Goal: Register for event/course

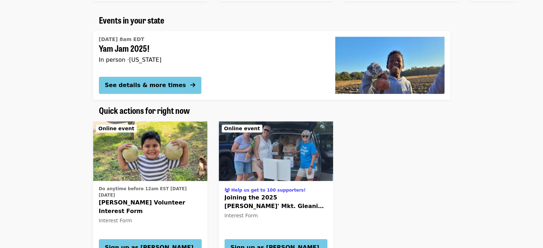
scroll to position [286, 0]
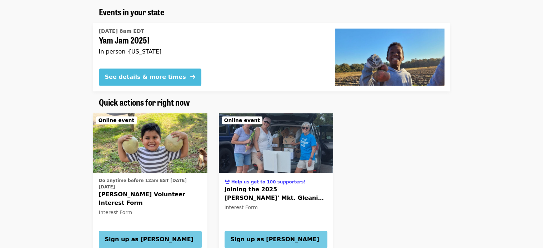
click at [123, 80] on div "See details & more times" at bounding box center [145, 77] width 81 height 9
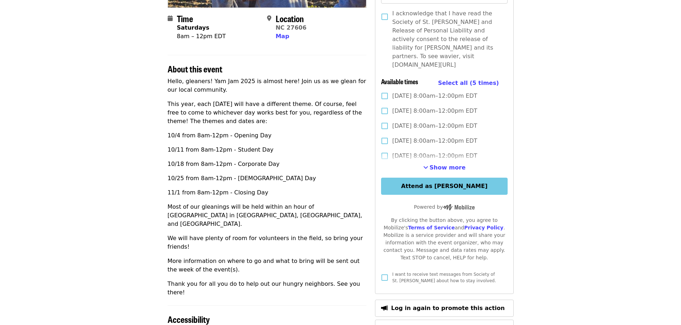
scroll to position [179, 0]
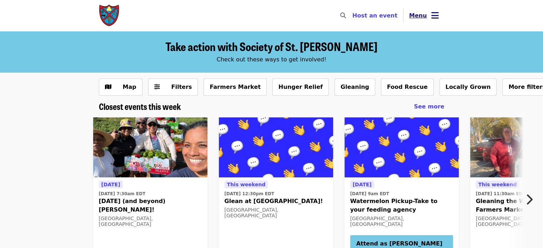
click at [424, 18] on span "Menu" at bounding box center [418, 15] width 18 height 7
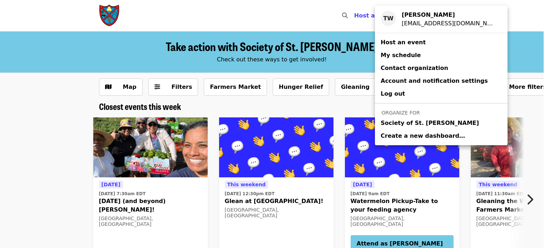
click at [404, 120] on span "Society of St. Andrew" at bounding box center [430, 123] width 98 height 9
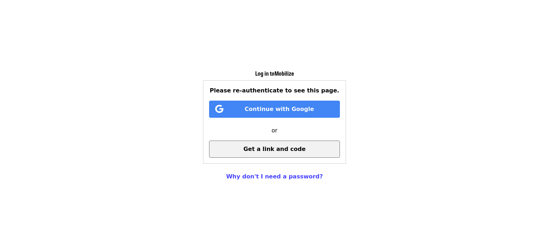
click at [254, 146] on span "Get a link and code" at bounding box center [274, 149] width 62 height 7
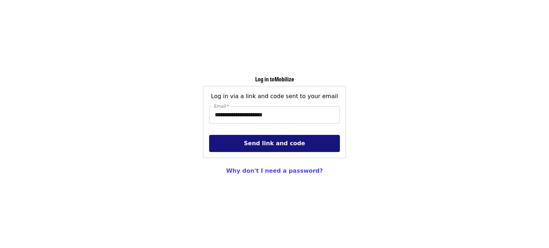
click at [253, 141] on span "Send link and code" at bounding box center [274, 143] width 61 height 7
